Goal: Task Accomplishment & Management: Manage account settings

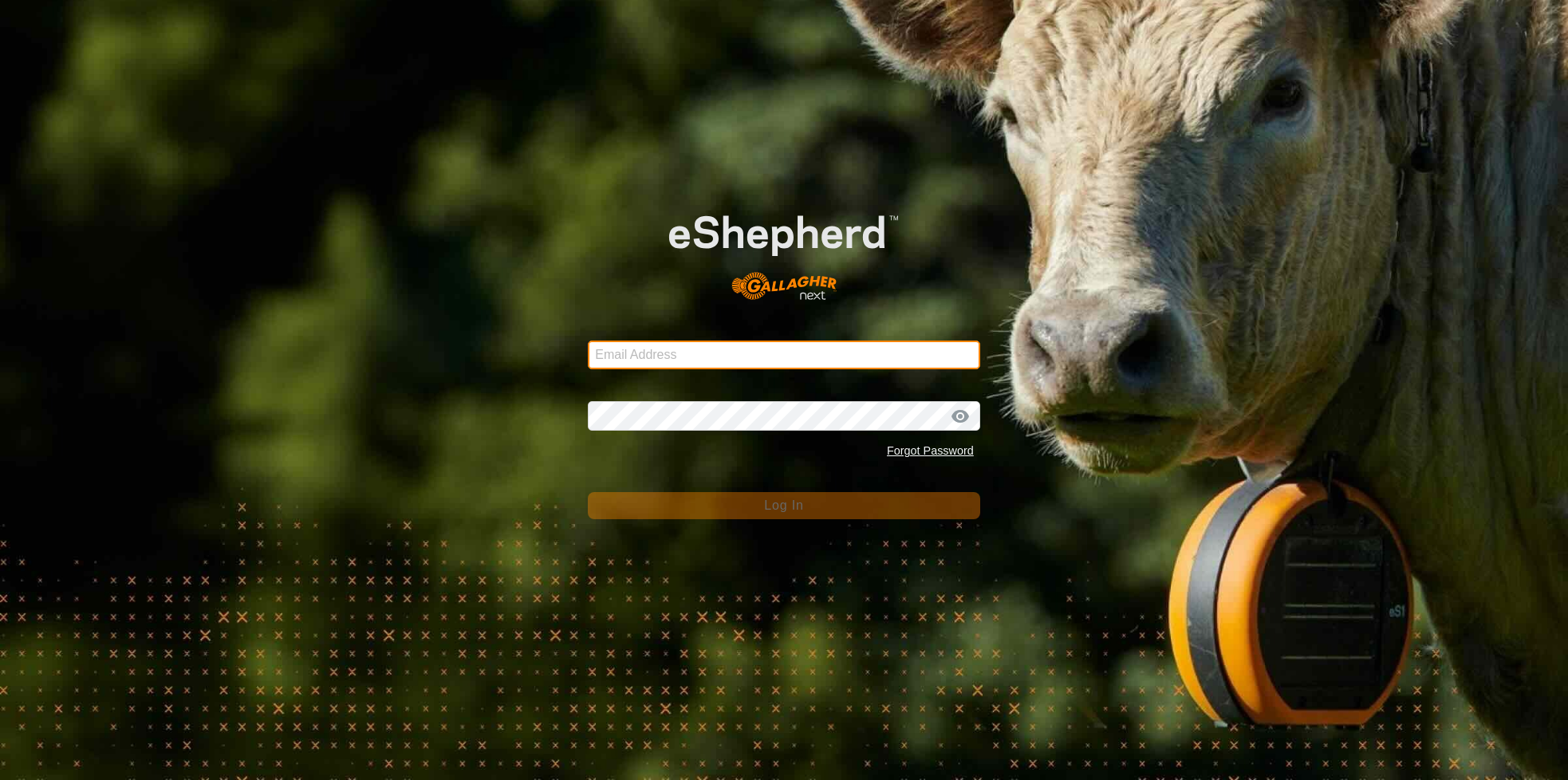
type input "[EMAIL_ADDRESS][DOMAIN_NAME]"
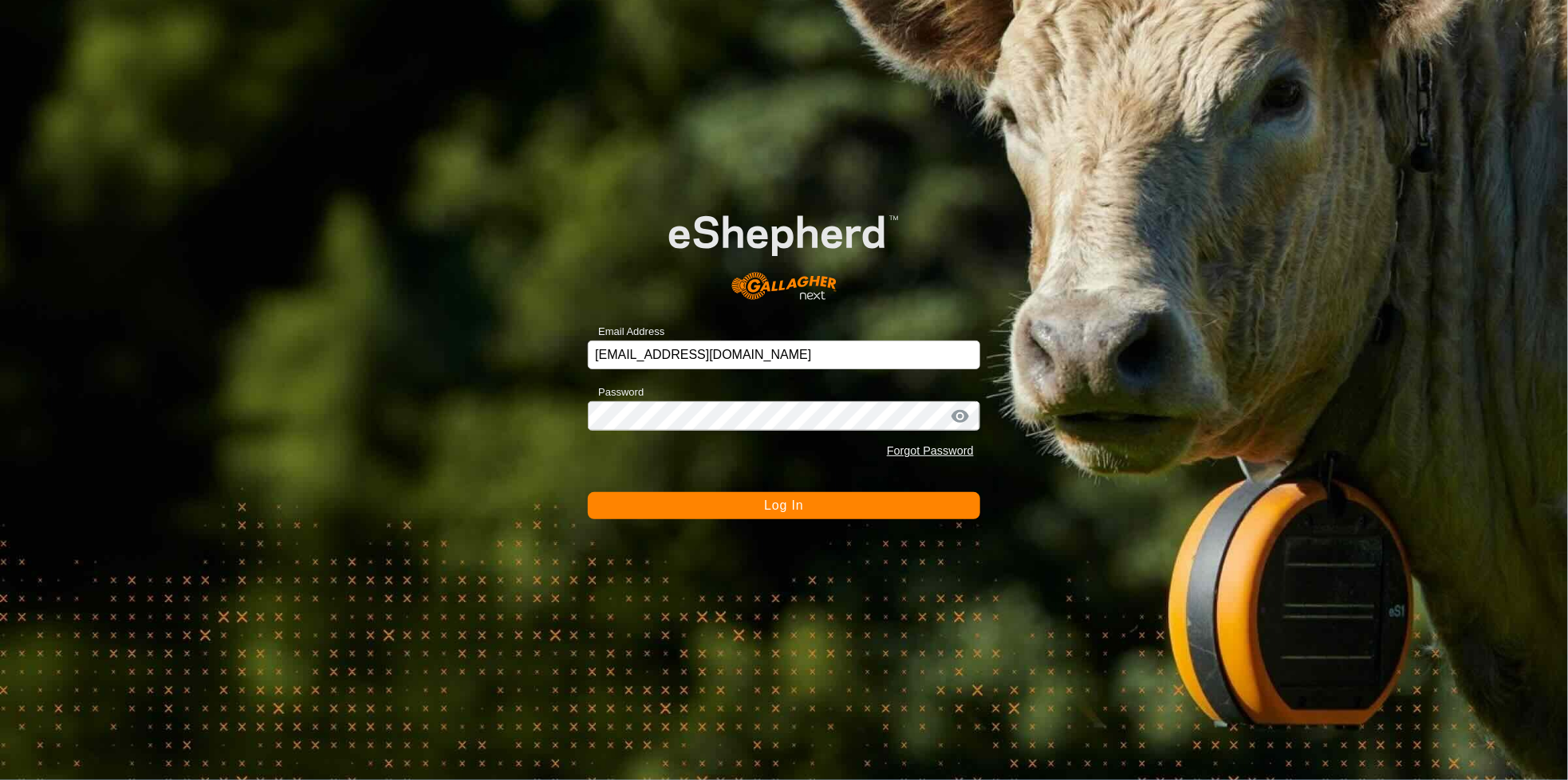
click at [802, 505] on span "Log In" at bounding box center [784, 505] width 39 height 14
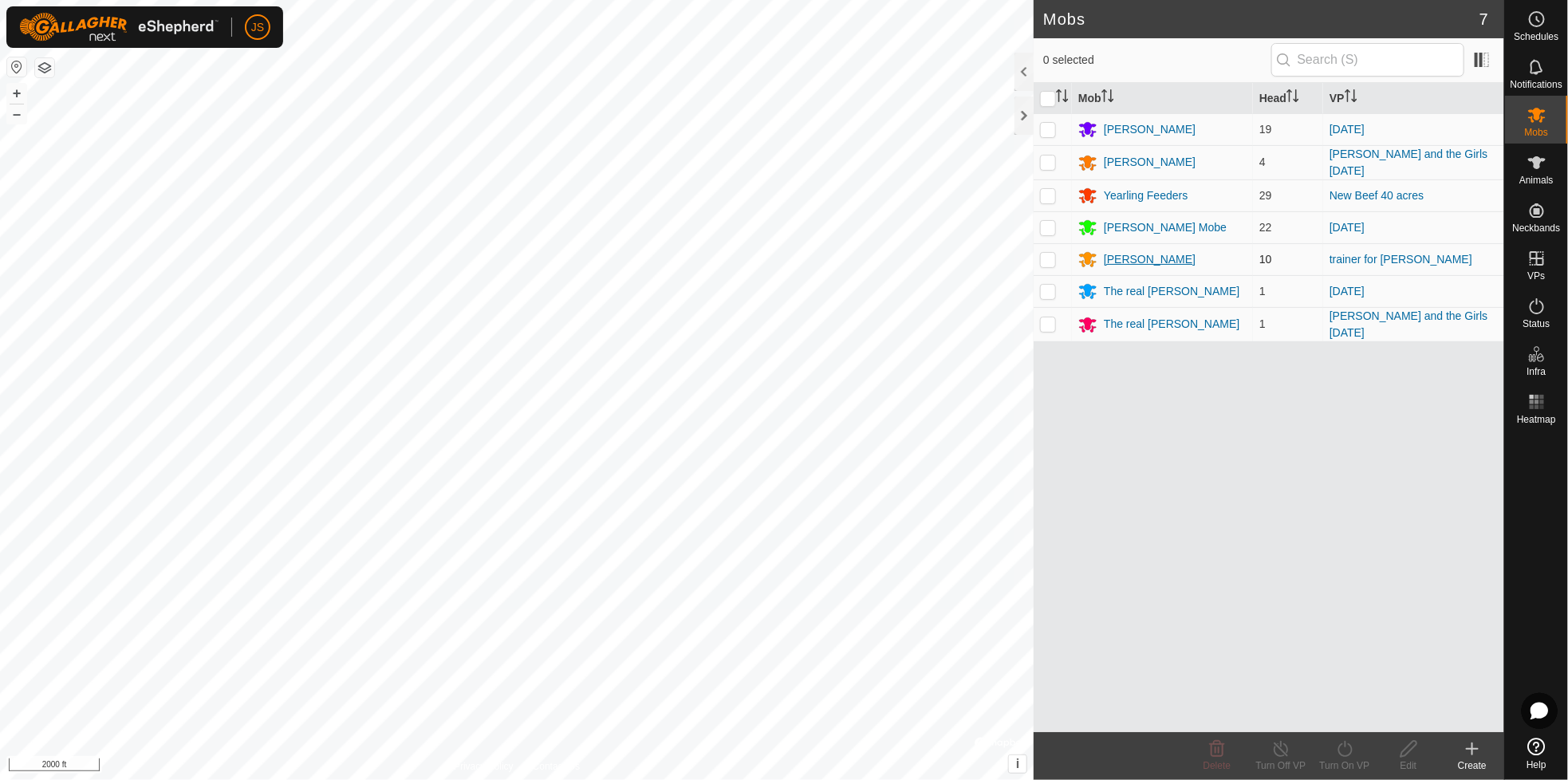
click at [1120, 254] on div "[PERSON_NAME]" at bounding box center [1149, 260] width 92 height 17
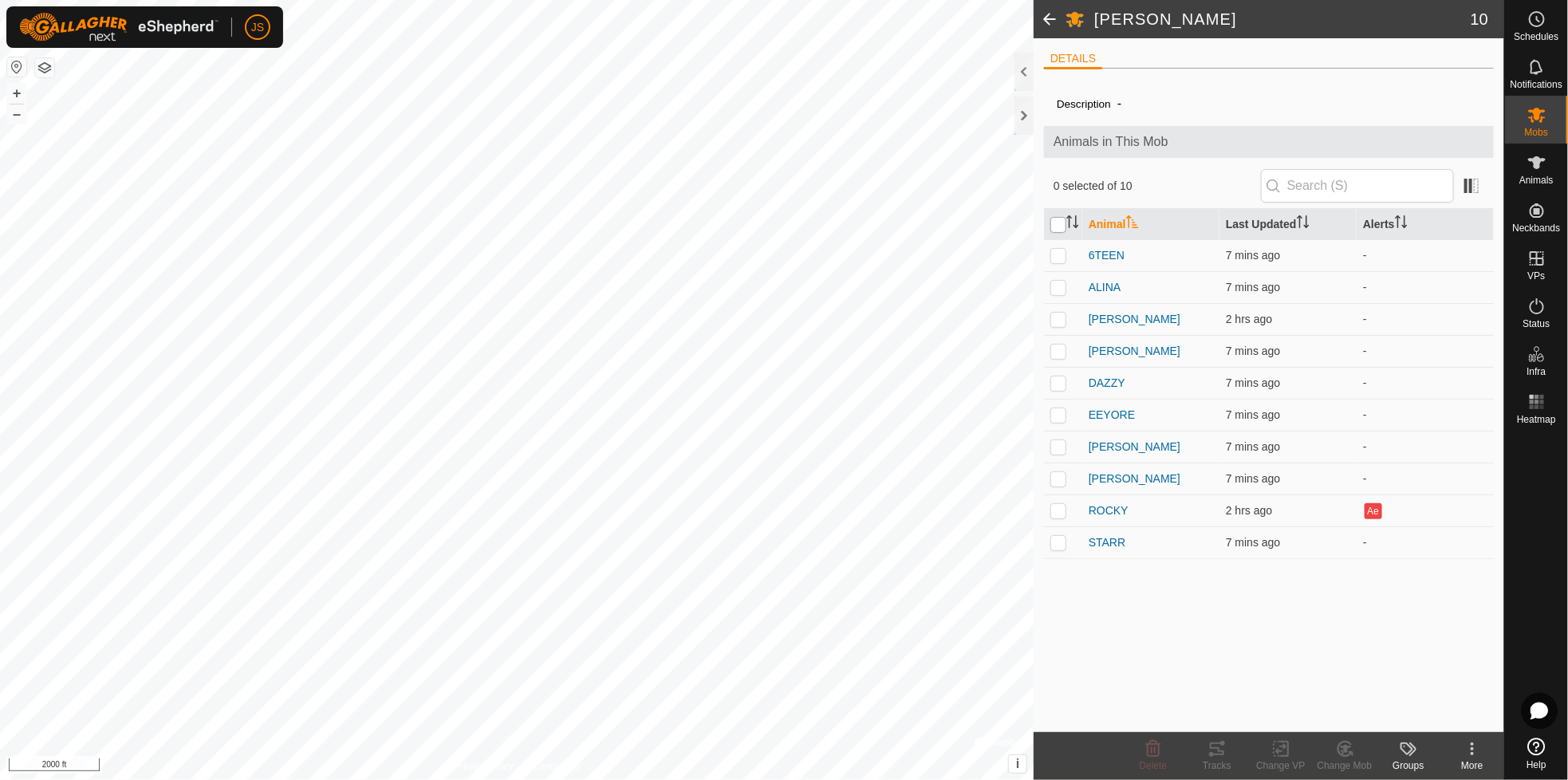
click at [1057, 224] on input "checkbox" at bounding box center [1057, 224] width 16 height 16
checkbox input "true"
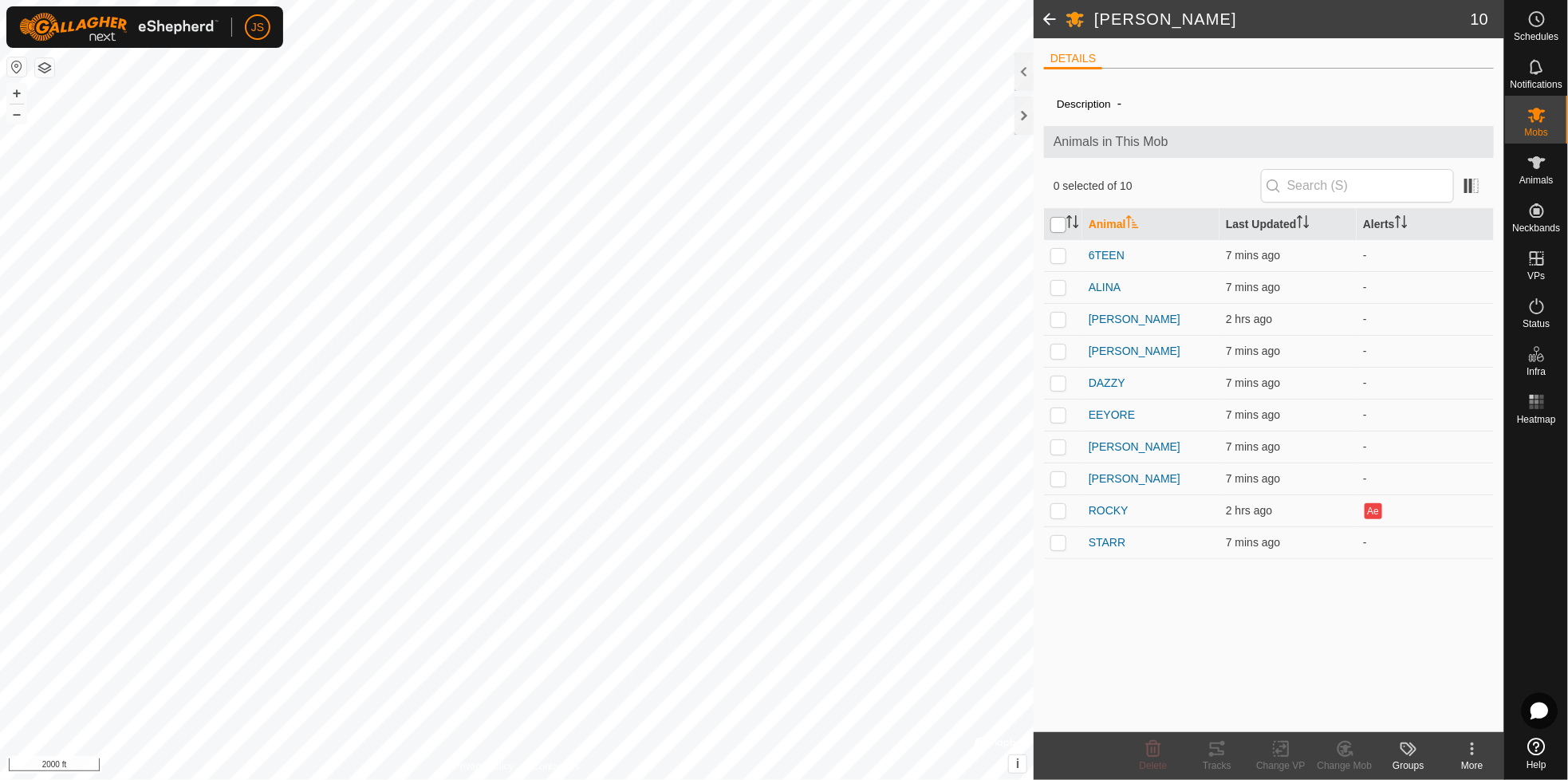
checkbox input "true"
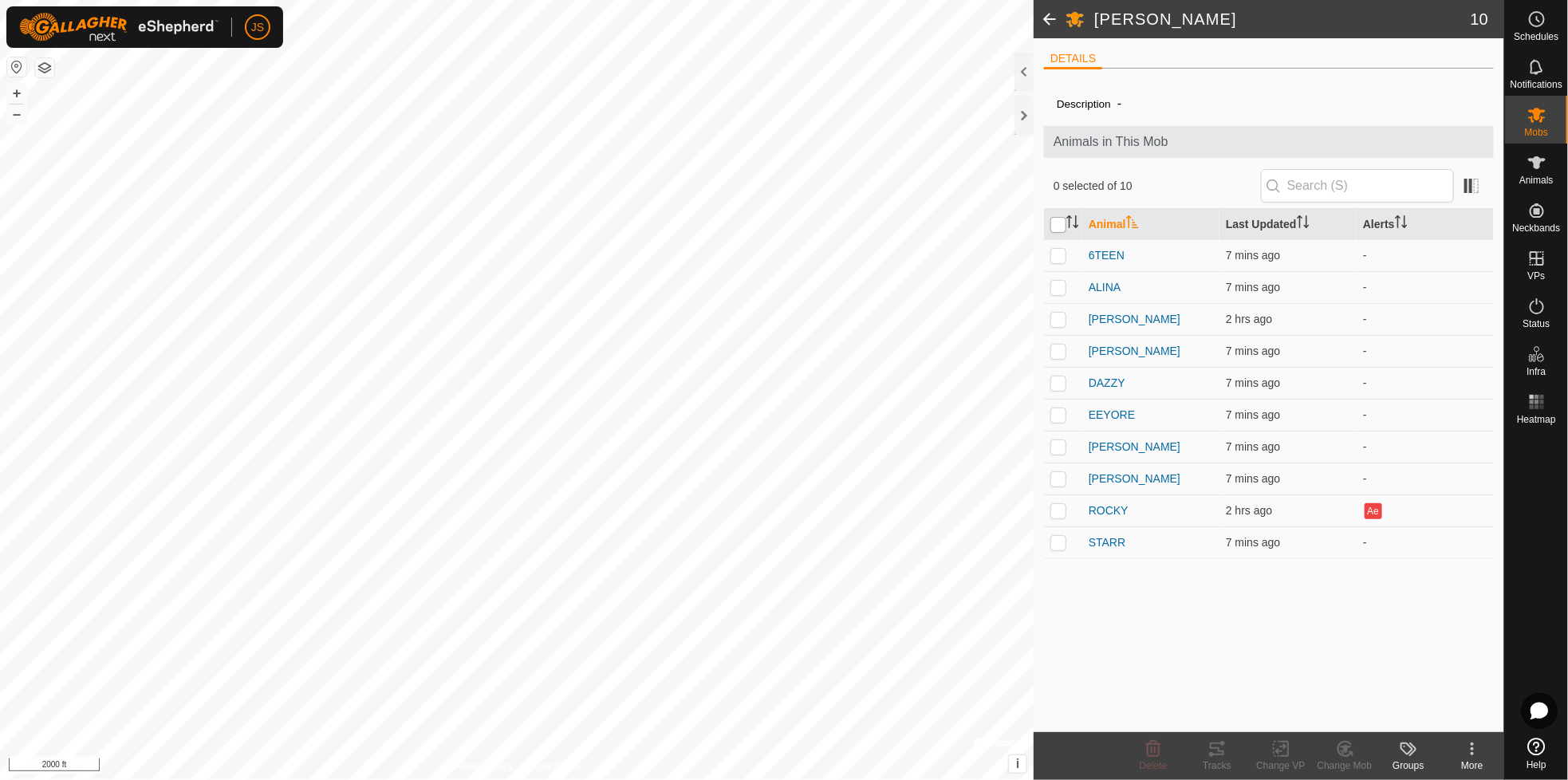
checkbox input "true"
click at [1057, 224] on input "checkbox" at bounding box center [1057, 224] width 16 height 16
checkbox input "false"
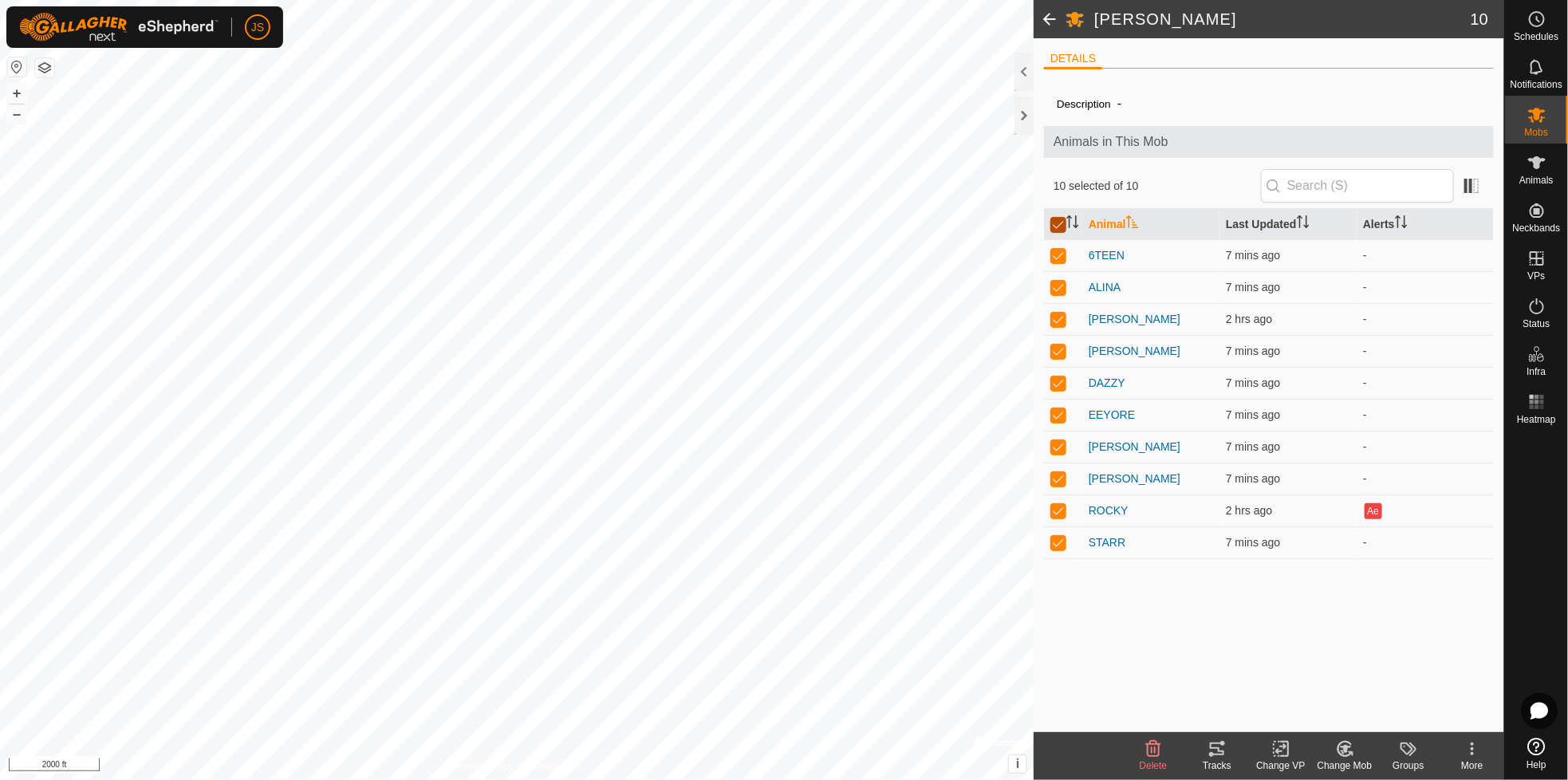
checkbox input "false"
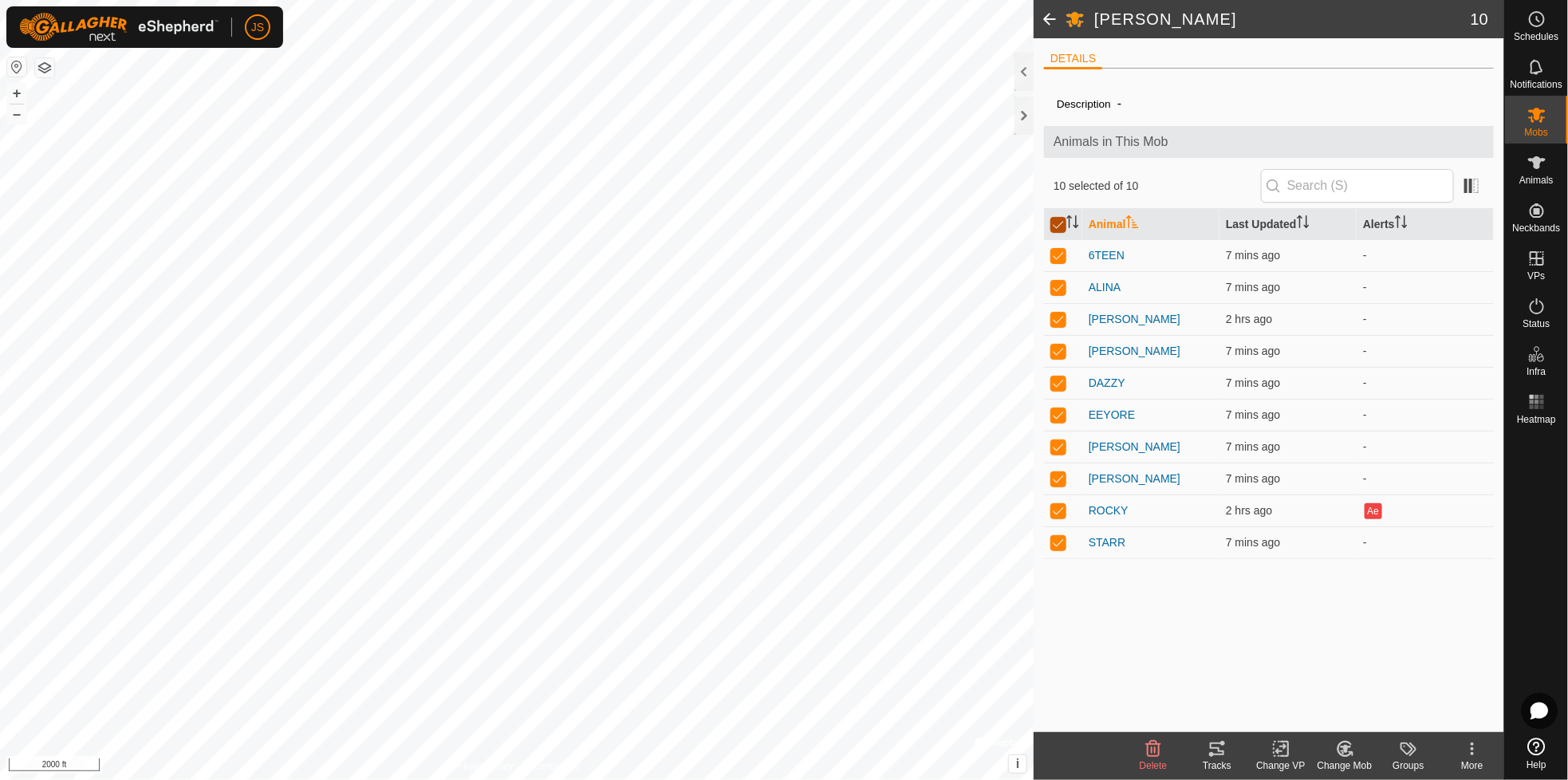
checkbox input "false"
click at [1060, 224] on input "checkbox" at bounding box center [1057, 224] width 16 height 16
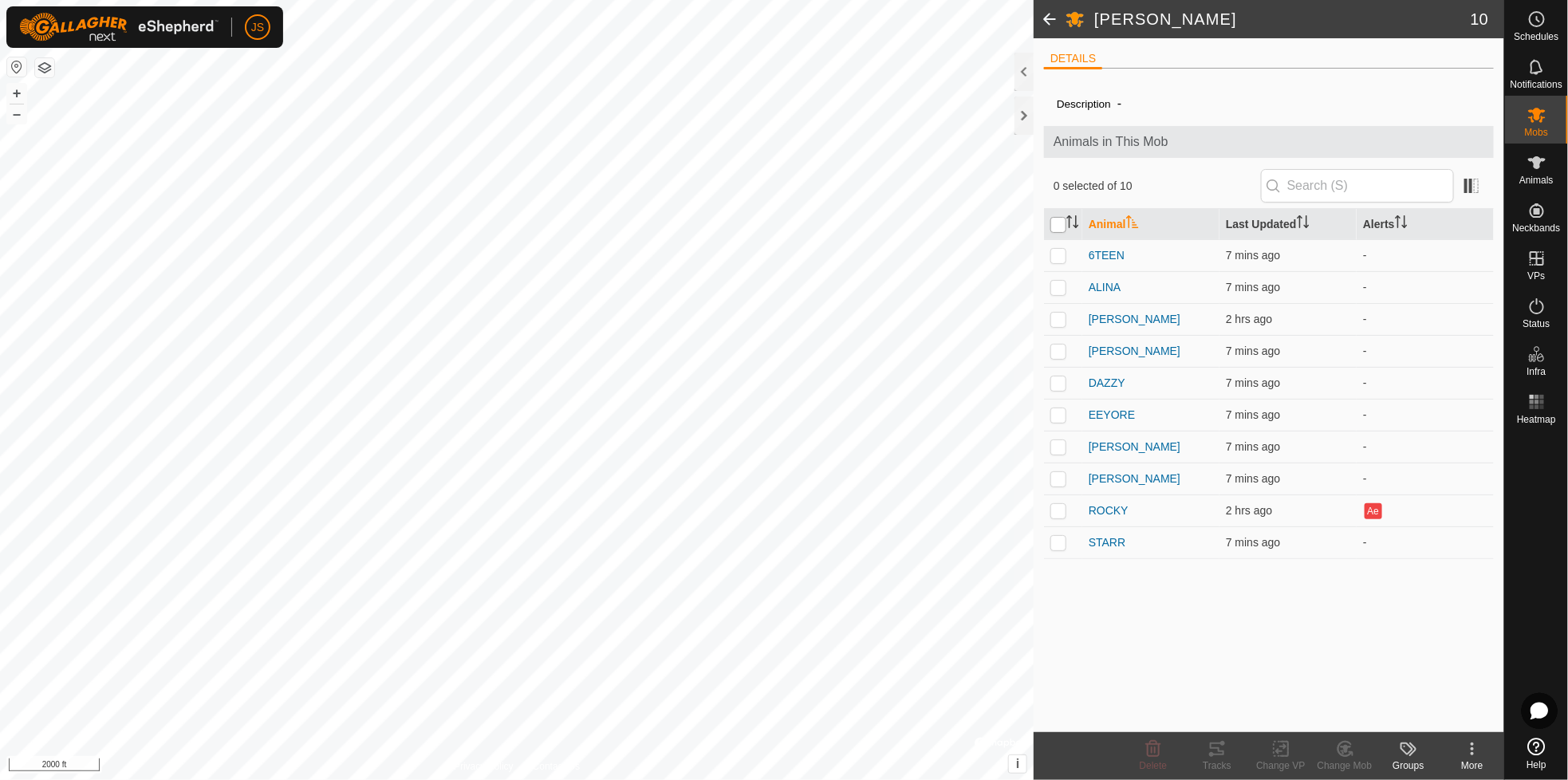
checkbox input "true"
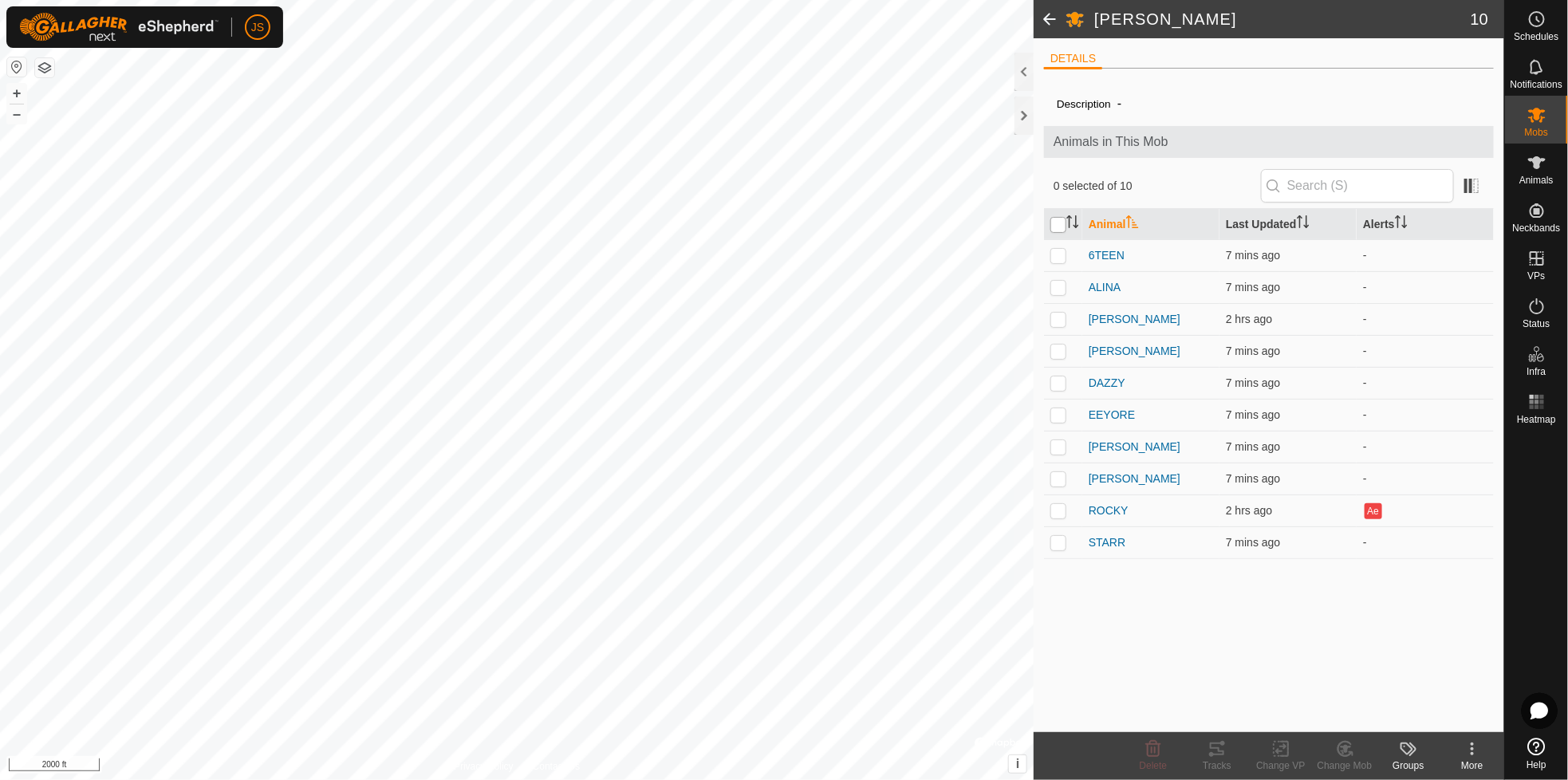
checkbox input "true"
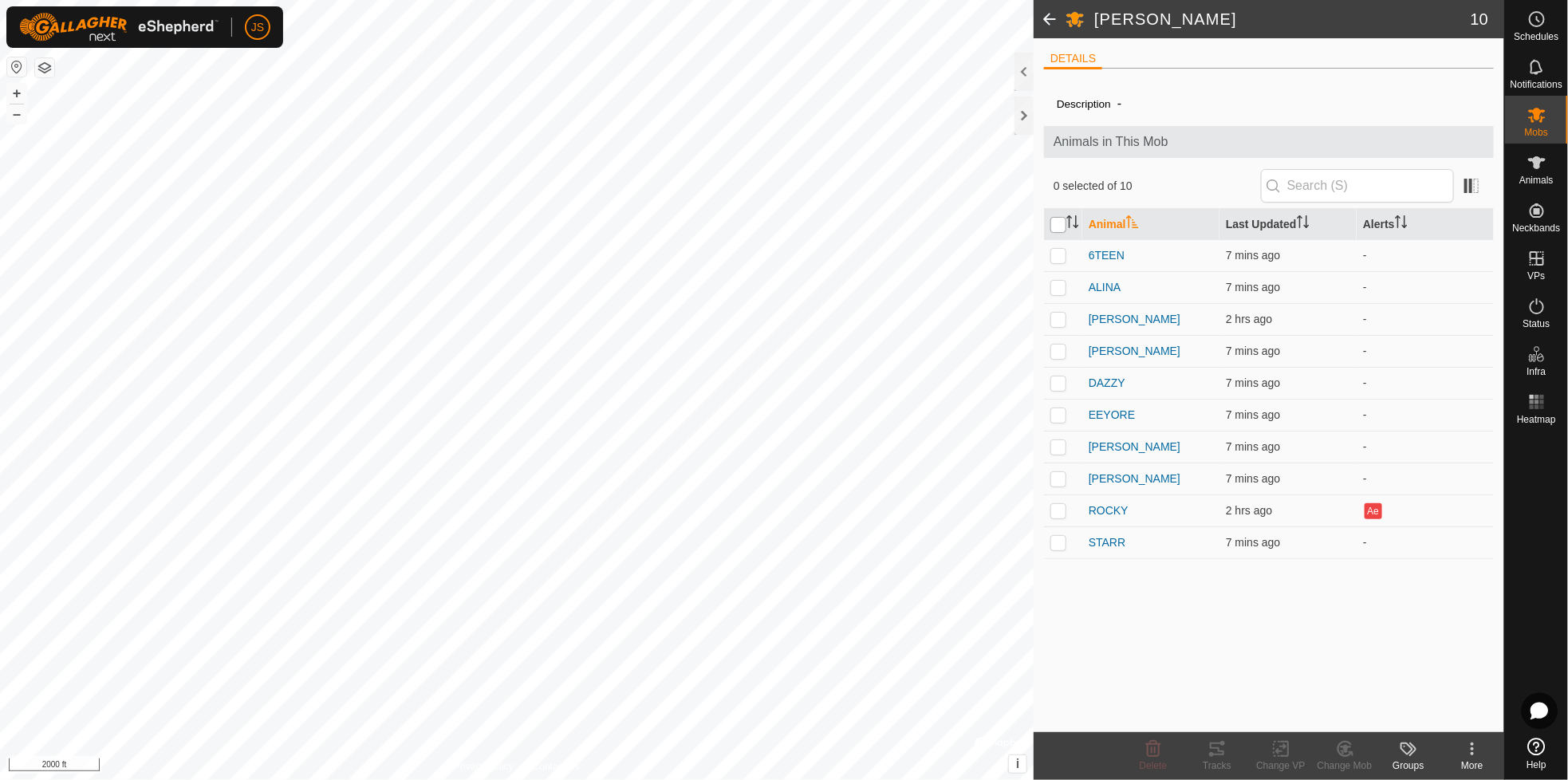
checkbox input "true"
click at [1223, 749] on icon at bounding box center [1216, 749] width 19 height 19
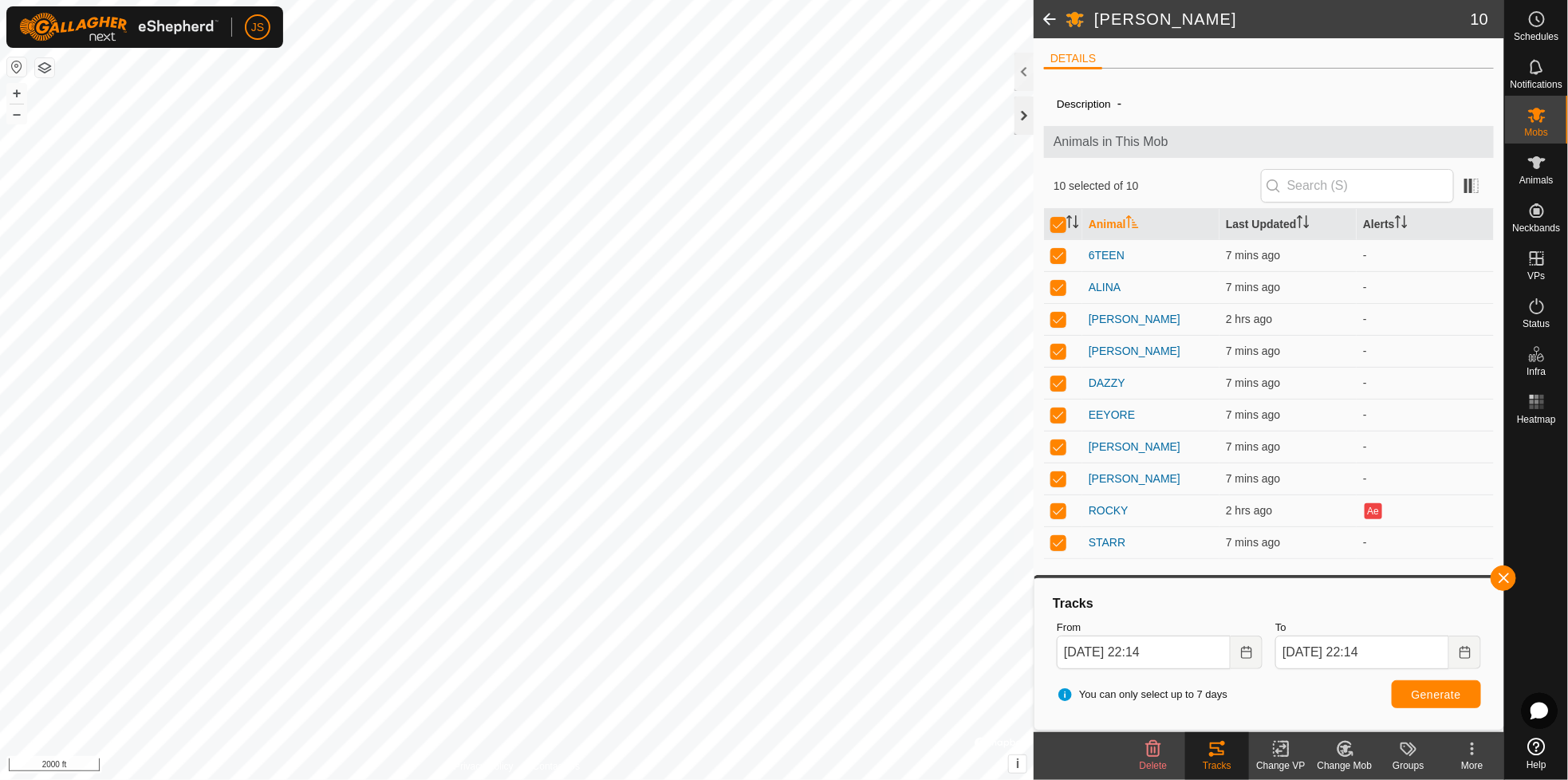
click at [1022, 111] on div at bounding box center [1024, 115] width 19 height 38
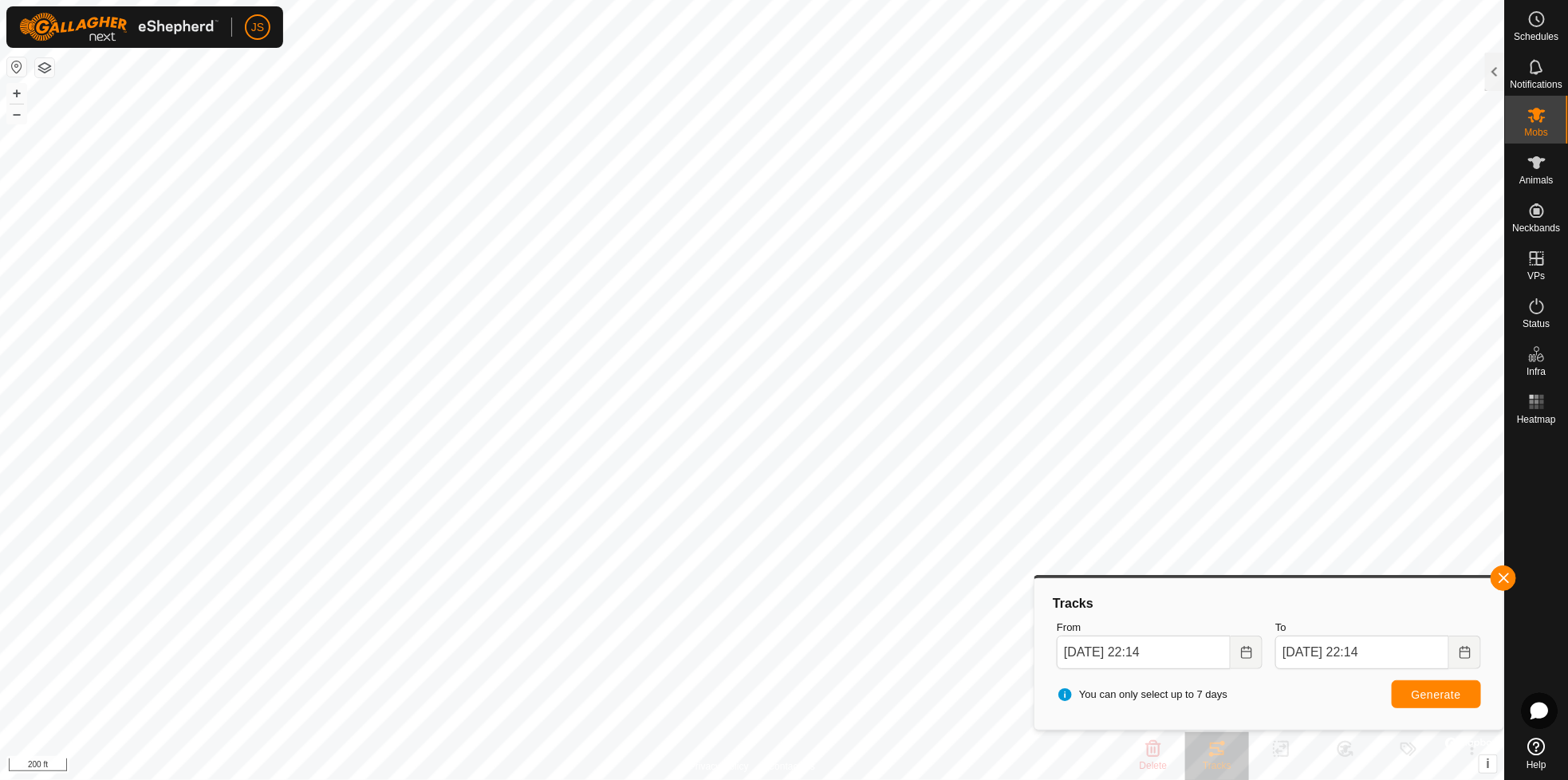
click at [1567, 367] on html "JS Schedules Notifications Mobs Animals Neckbands VPs Status Infra Heatmap Help…" at bounding box center [784, 390] width 1568 height 780
drag, startPoint x: 1567, startPoint y: 357, endPoint x: 1570, endPoint y: 350, distance: 7.6
click at [1567, 350] on html "JS Schedules Notifications Mobs Animals Neckbands VPs Status Infra Heatmap Help…" at bounding box center [784, 390] width 1568 height 780
